Goal: Transaction & Acquisition: Purchase product/service

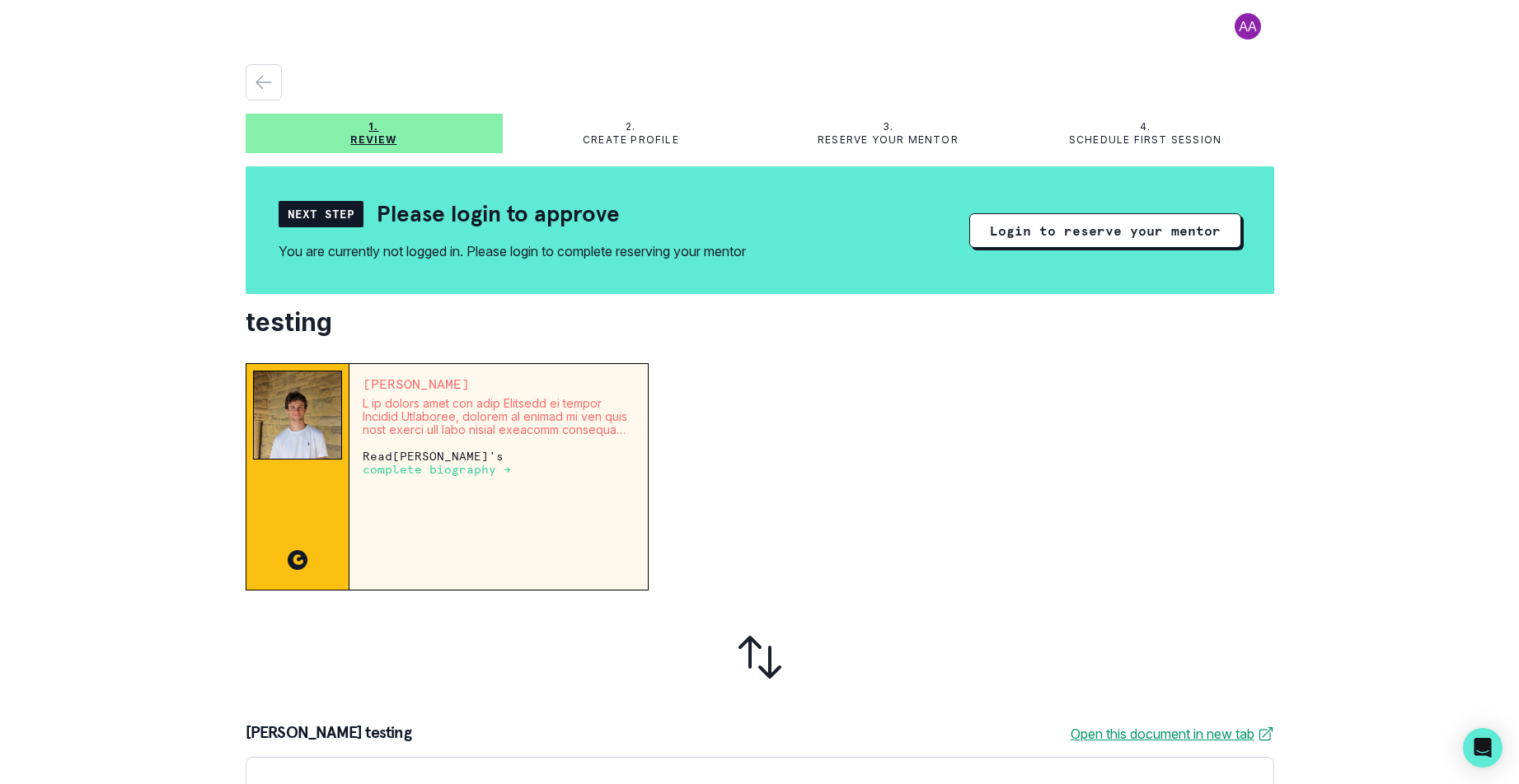
click at [1132, 360] on div "1. Review 2. Create profile 3. Reserve your mentor 4. Schedule first session Ne…" at bounding box center [760, 629] width 1028 height 1130
click at [1105, 225] on button "Login to reserve your mentor" at bounding box center [1104, 230] width 272 height 35
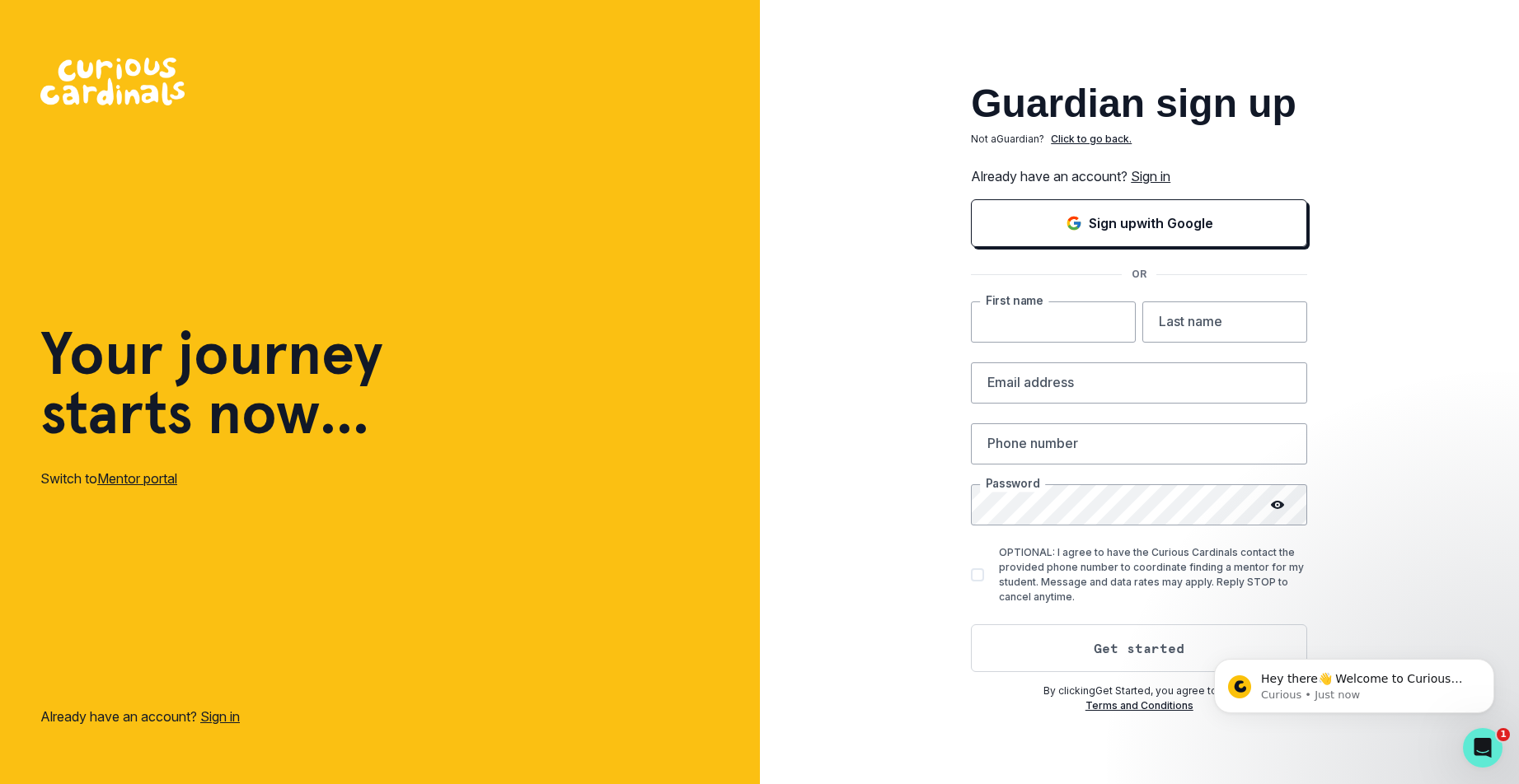
click at [1079, 329] on input "text" at bounding box center [1052, 322] width 165 height 41
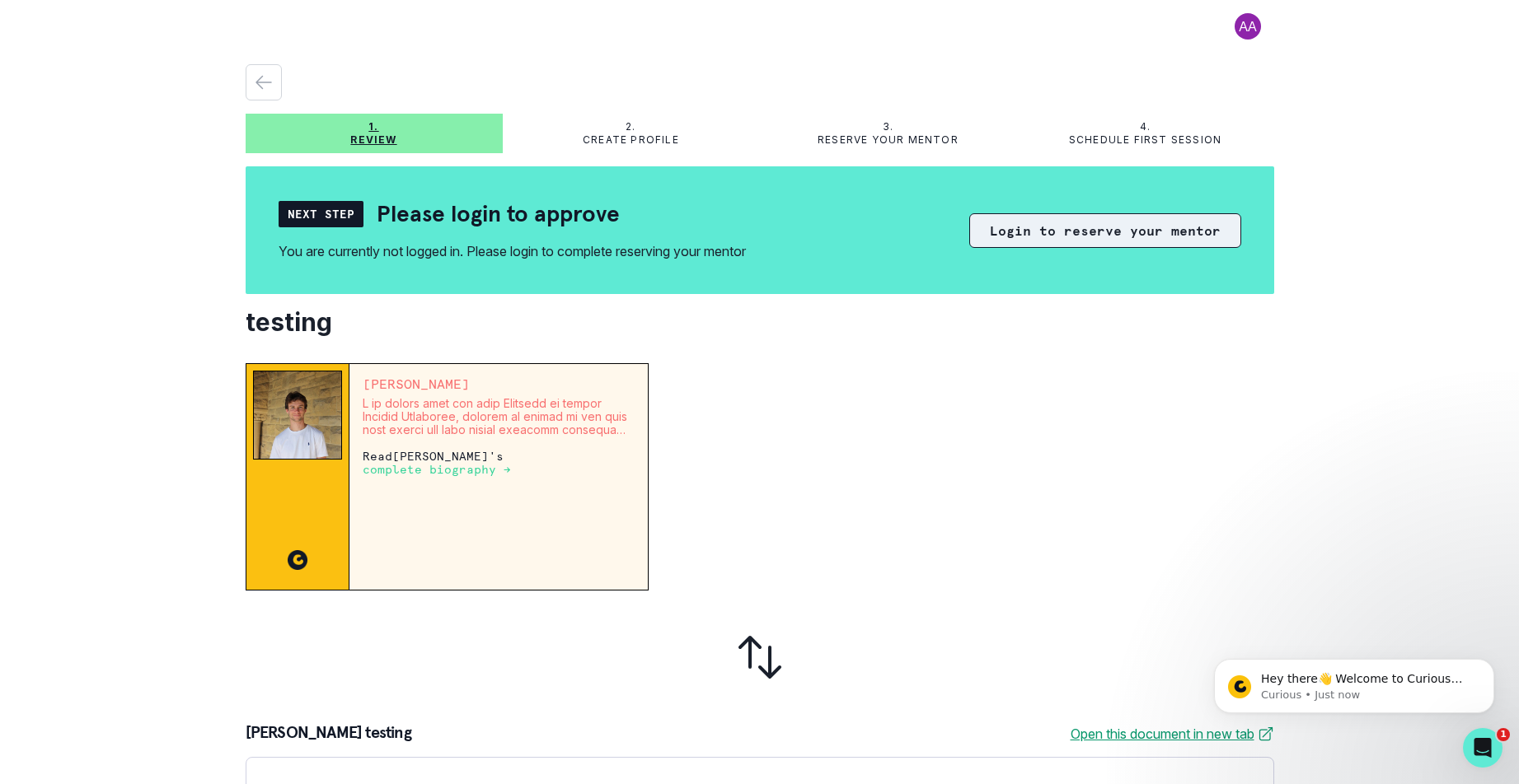
click at [987, 229] on button "Login to reserve your mentor" at bounding box center [1104, 230] width 272 height 35
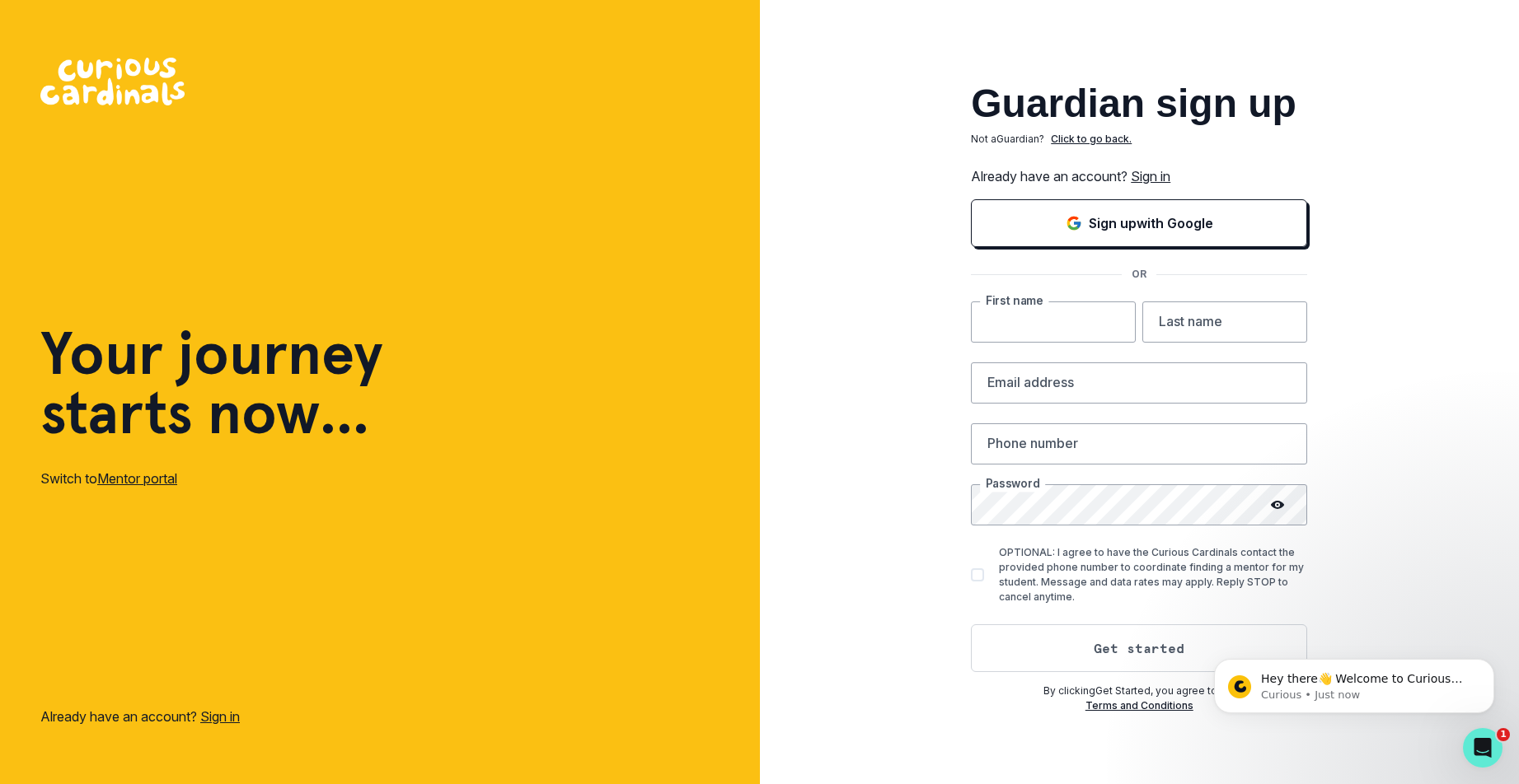
click at [1062, 322] on input "text" at bounding box center [1052, 322] width 165 height 41
type input "[PERSON_NAME]"
type input "Park"
type input "[EMAIL_ADDRESS][DOMAIN_NAME]"
type input "4256578318"
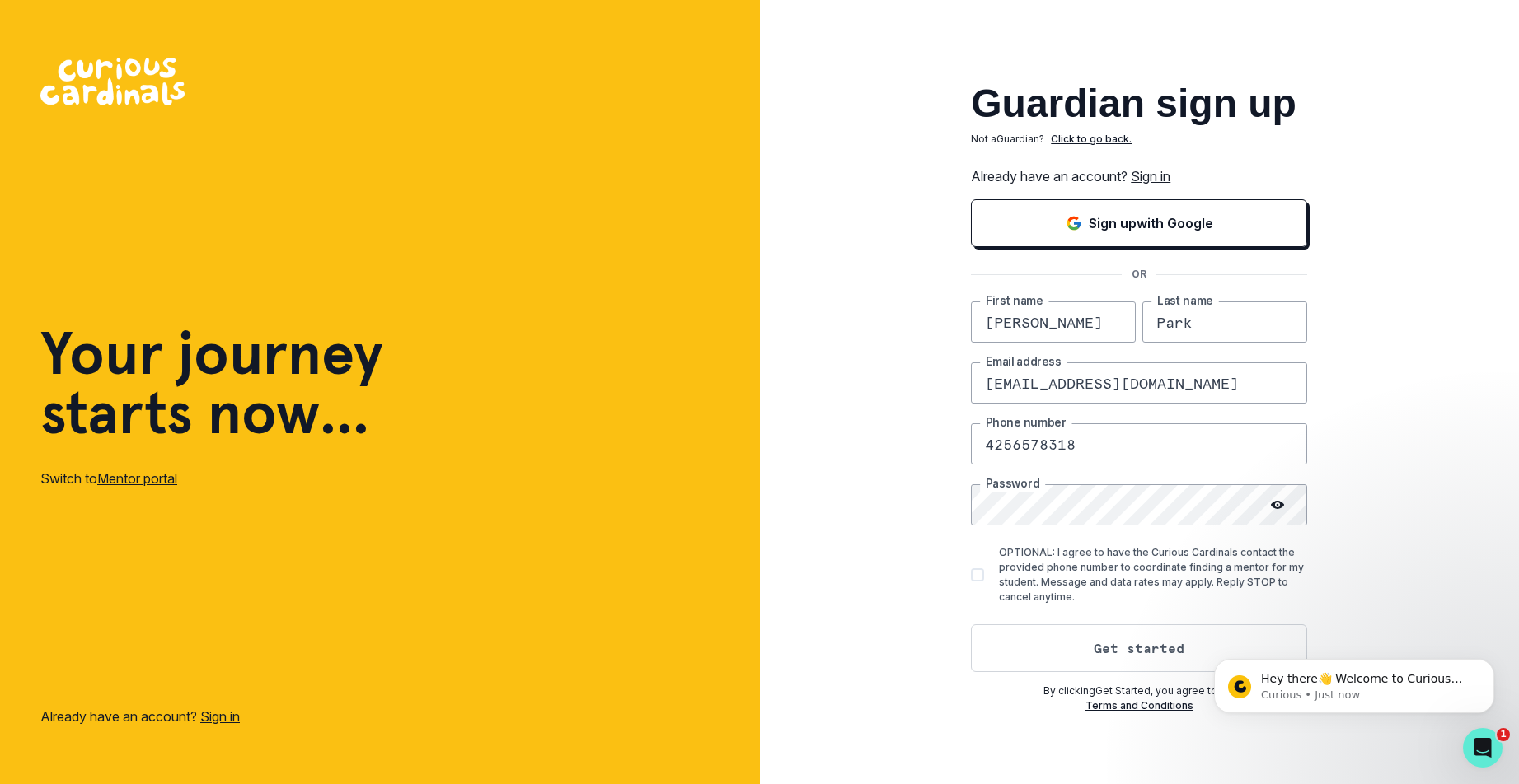
click at [965, 563] on div "Guardian sign up Not a Guardian ? Click to go back. Already have an account? Si…" at bounding box center [1139, 392] width 760 height 784
click at [974, 570] on span at bounding box center [977, 575] width 13 height 13
click at [971, 575] on input "OPTIONAL: I agree to have the Curious Cardinals contact the provided phone numb…" at bounding box center [970, 575] width 1 height 1
checkbox input "true"
click at [1015, 640] on button "Get started" at bounding box center [1139, 649] width 337 height 48
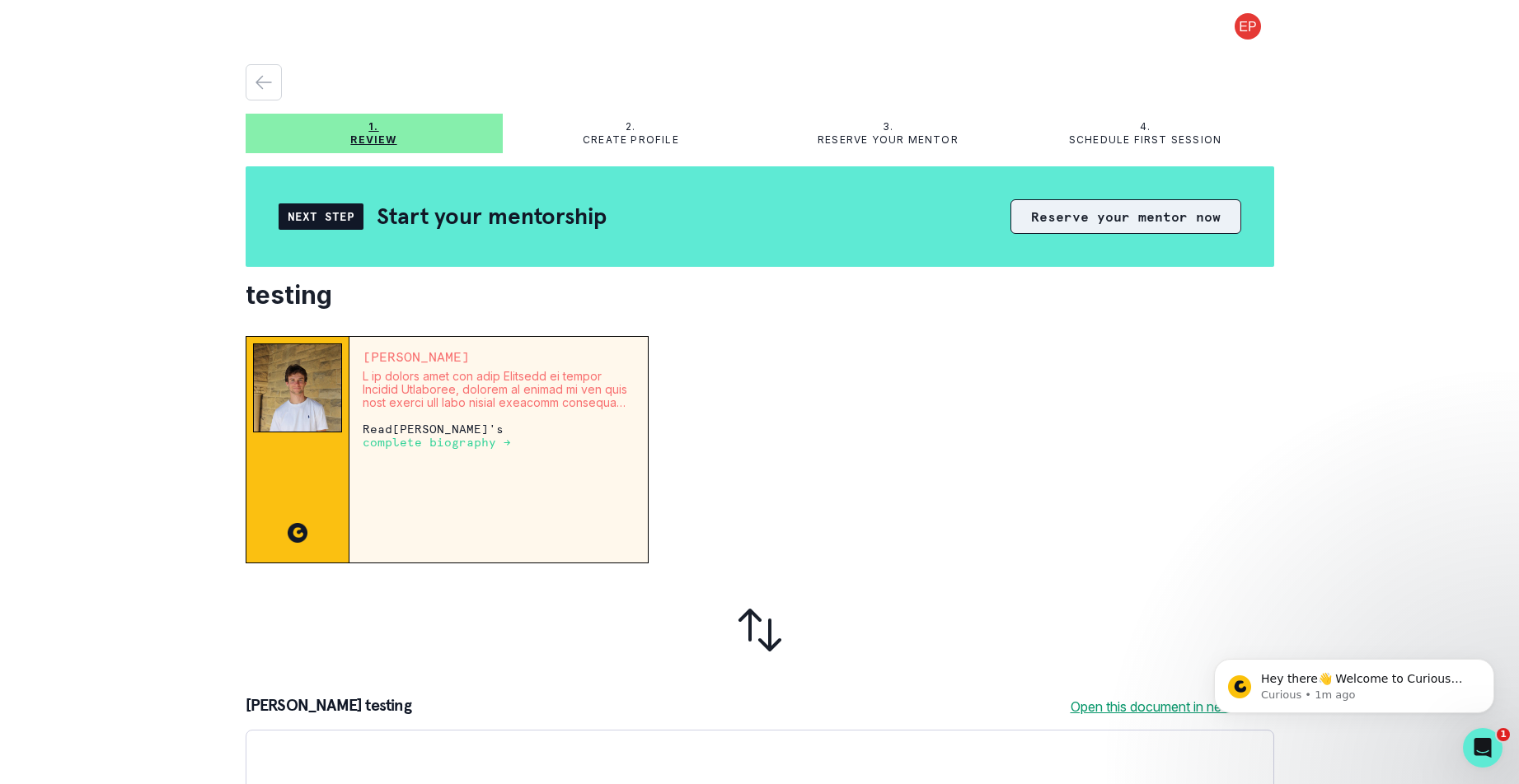
click at [1105, 222] on button "Reserve your mentor now" at bounding box center [1125, 216] width 231 height 35
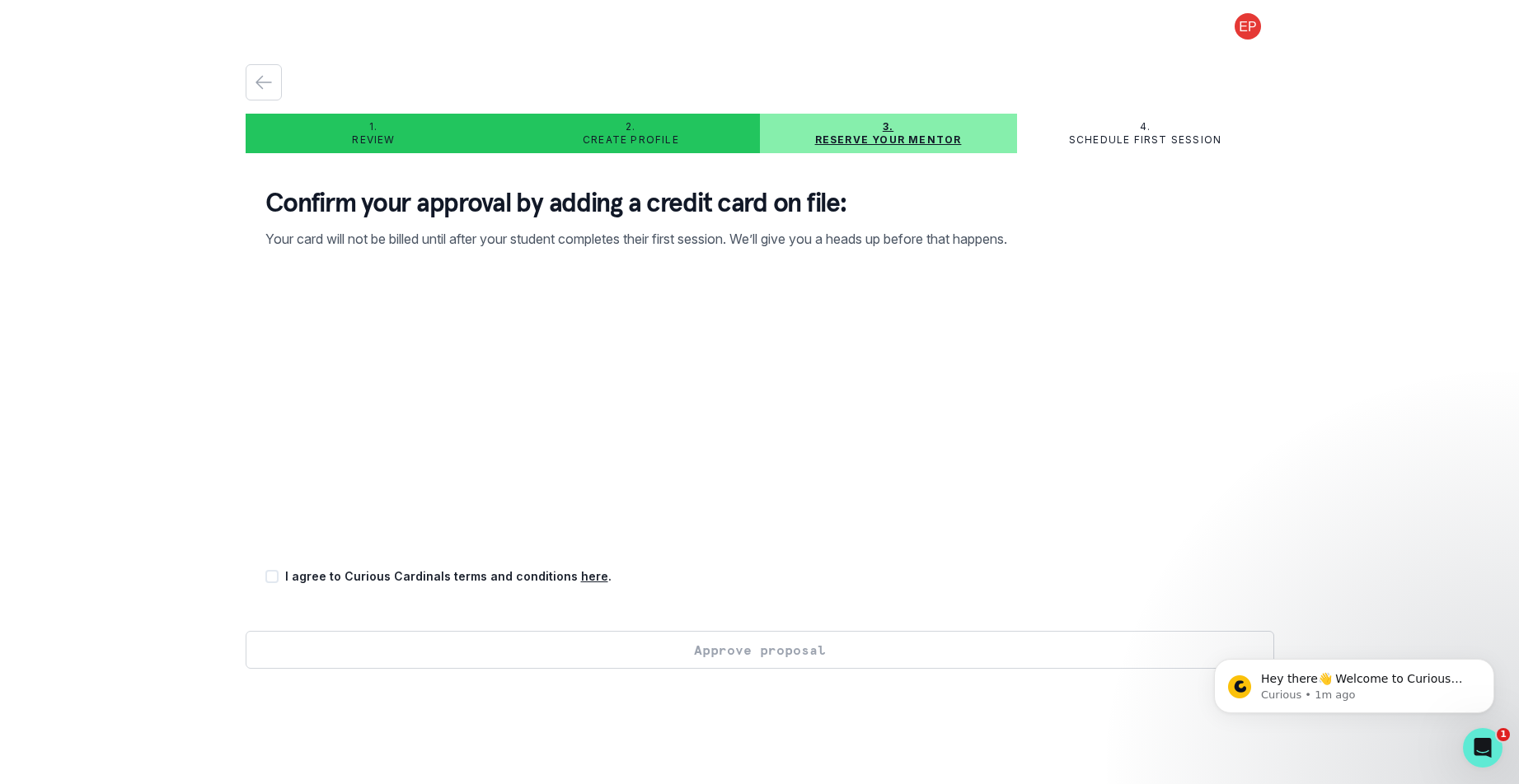
click at [560, 579] on p "I agree to Curious Cardinals terms and conditions here ." at bounding box center [448, 576] width 327 height 17
click at [518, 578] on p "I agree to Curious Cardinals terms and conditions here ." at bounding box center [448, 576] width 327 height 17
click at [268, 573] on span at bounding box center [272, 576] width 13 height 13
click at [265, 577] on input "checkbox" at bounding box center [264, 577] width 1 height 1
checkbox input "true"
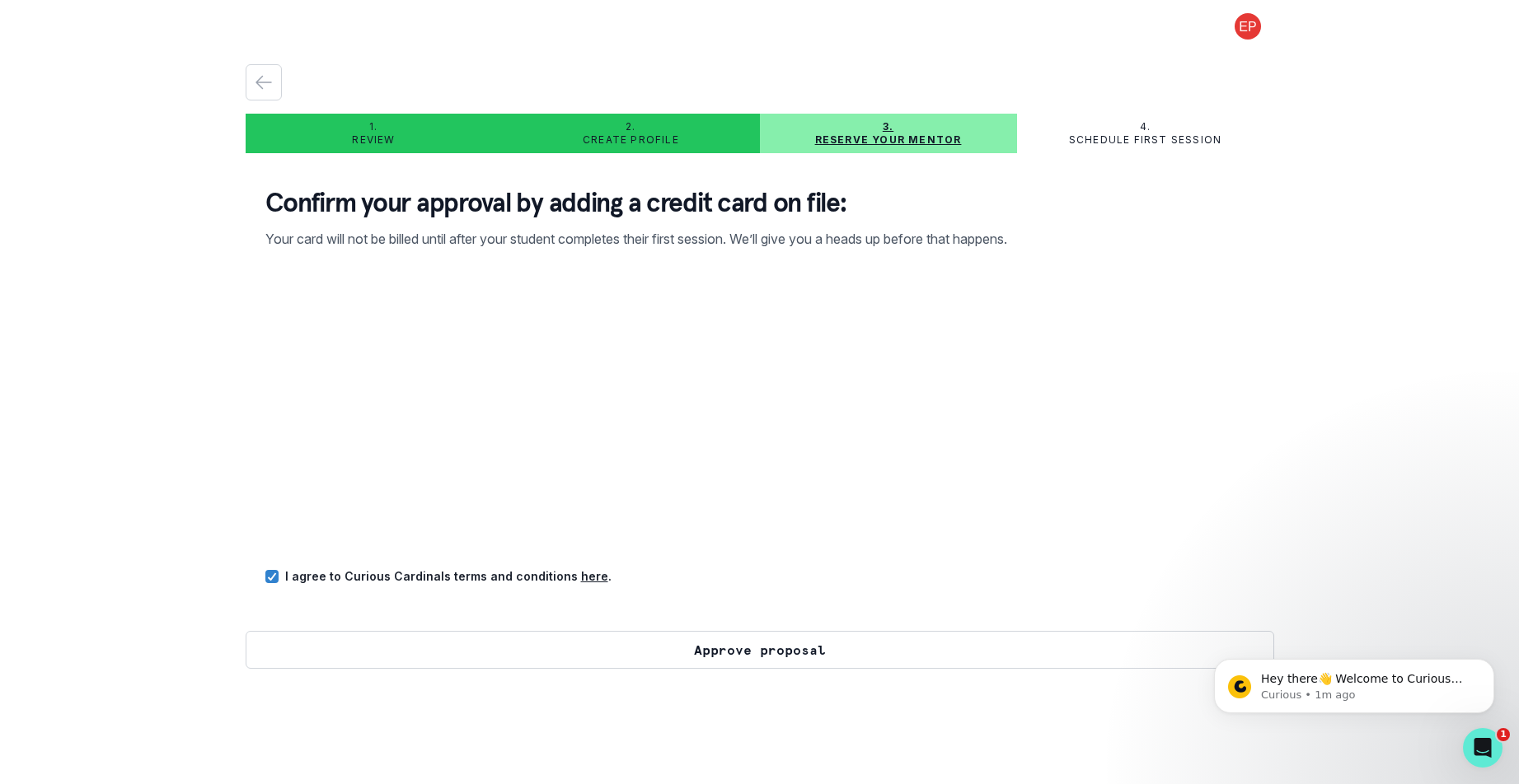
click at [329, 643] on button "Approve proposal" at bounding box center [760, 650] width 1028 height 38
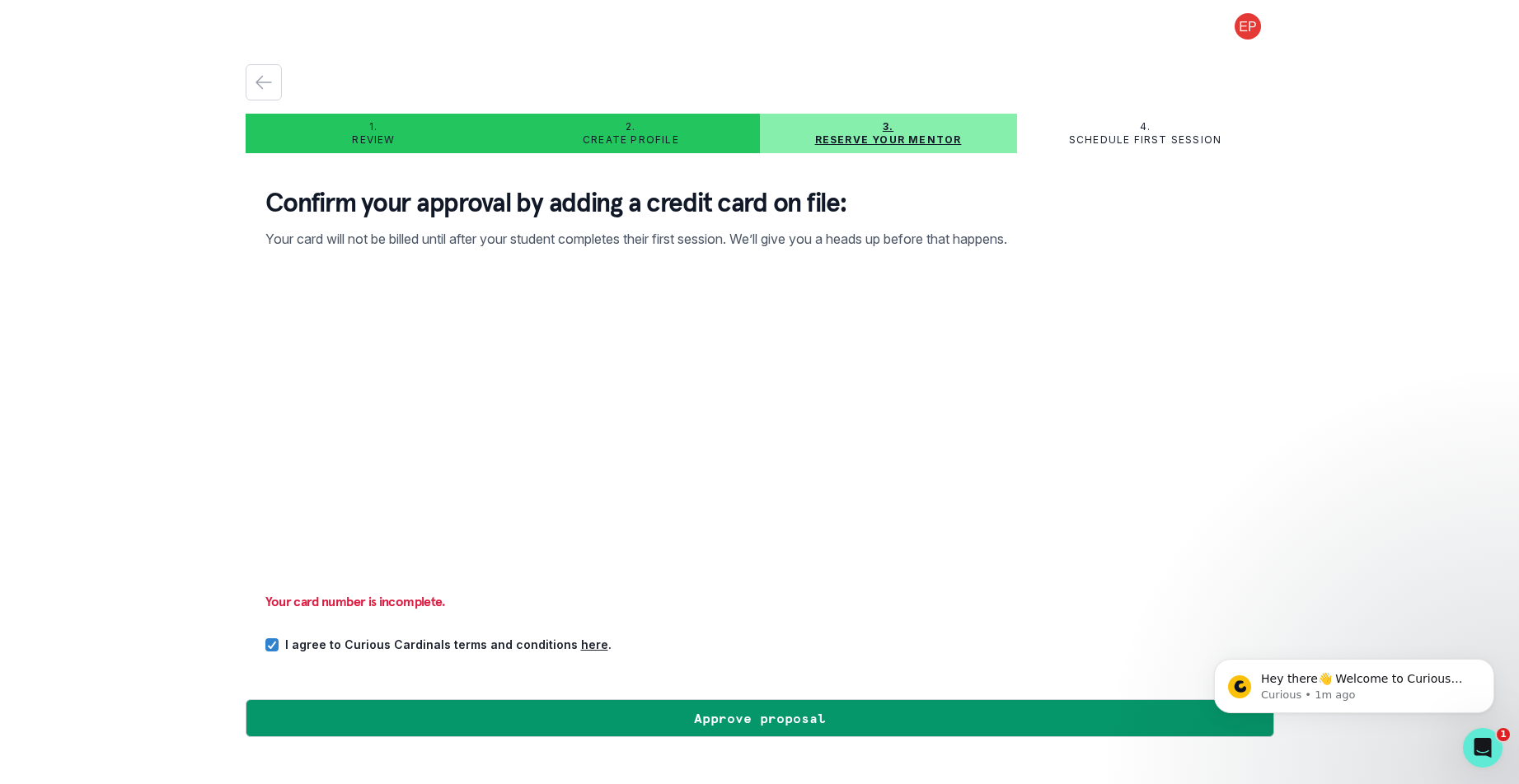
click at [1173, 127] on div "4. Schedule first session" at bounding box center [1145, 133] width 257 height 27
